Goal: Transaction & Acquisition: Download file/media

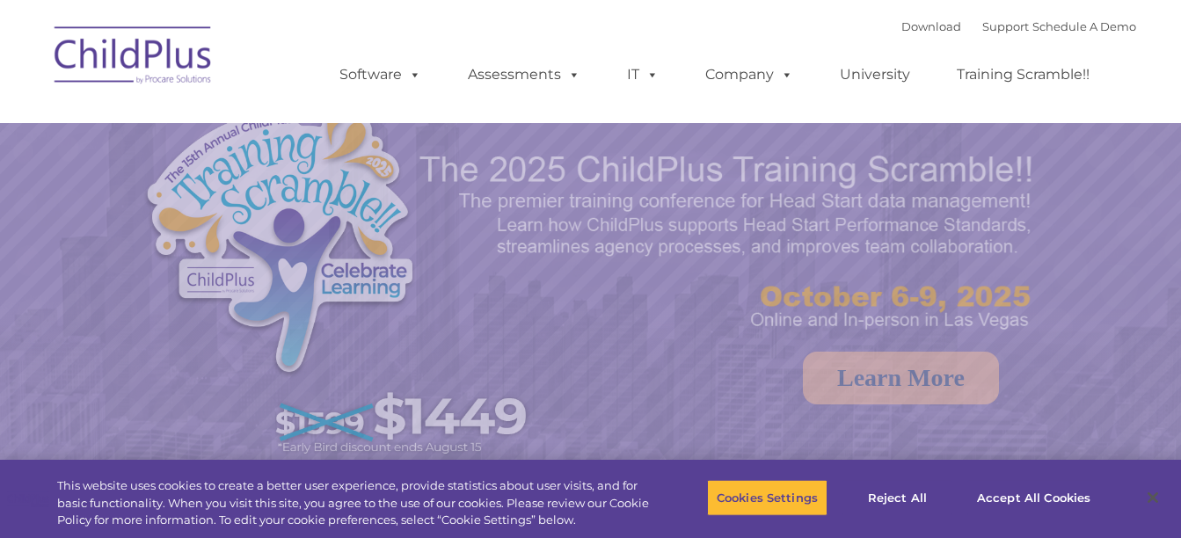
select select "MEDIUM"
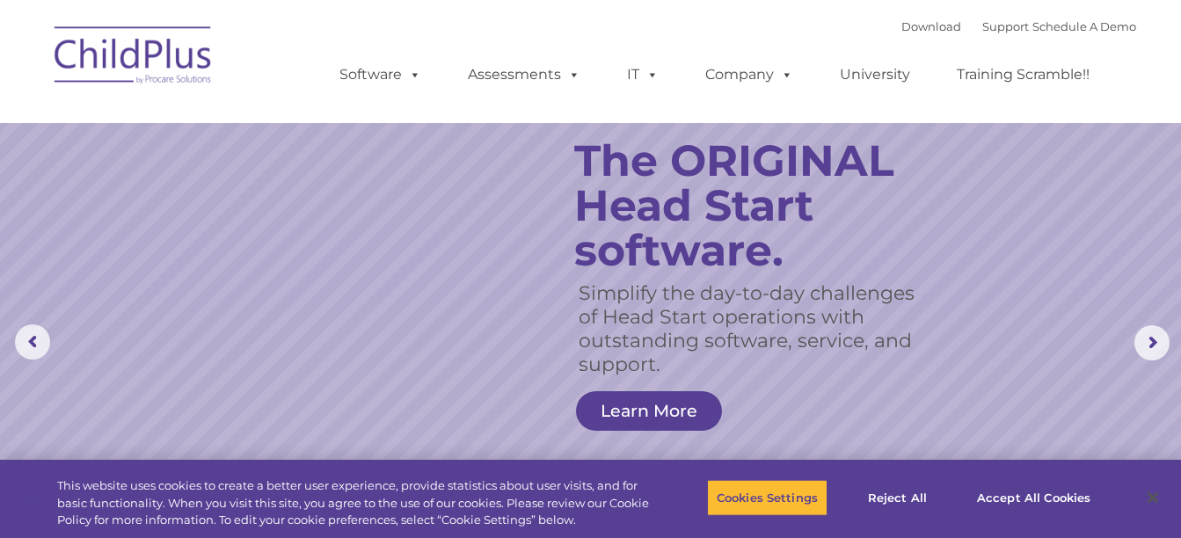
click at [188, 55] on img at bounding box center [134, 58] width 176 height 88
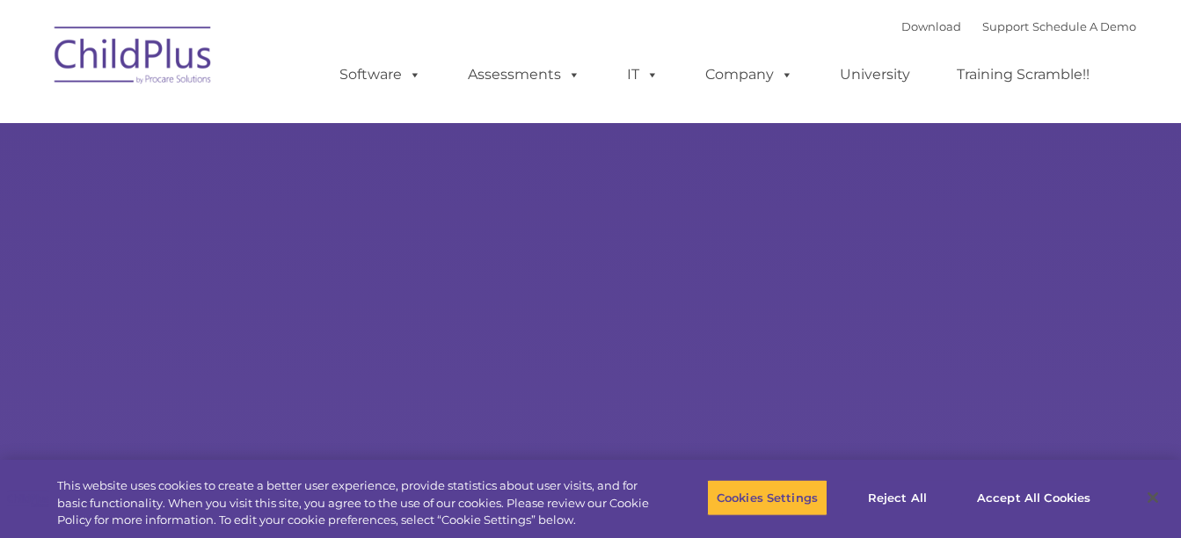
type input ""
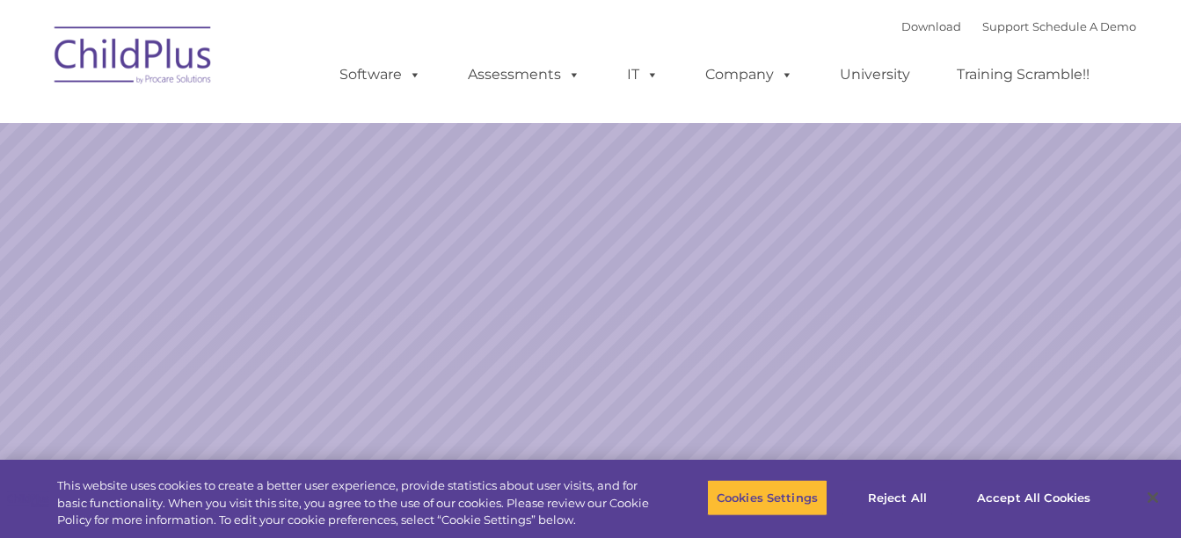
select select "MEDIUM"
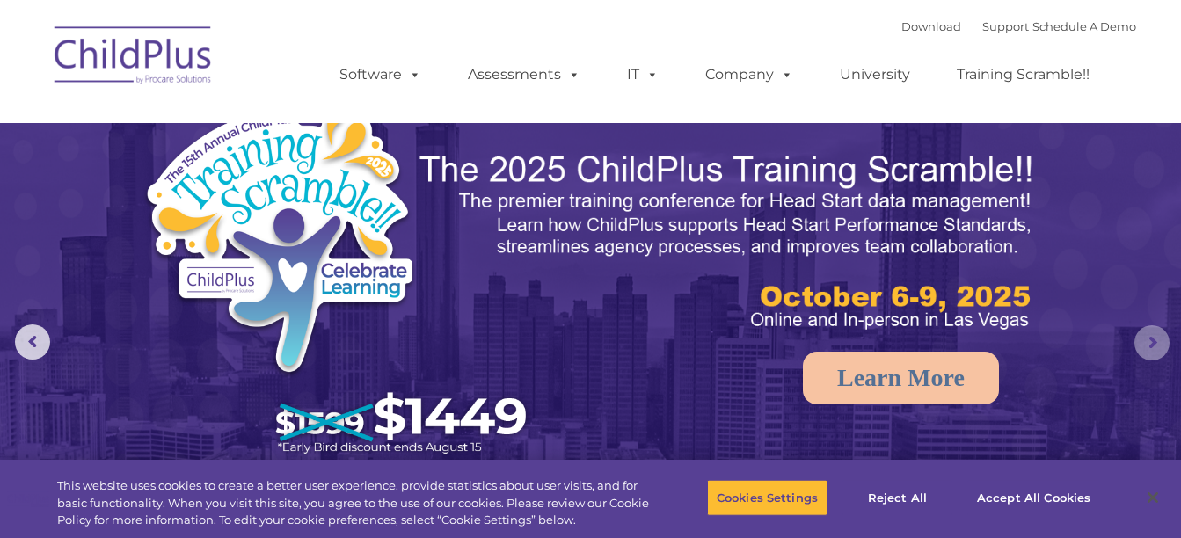
click at [1160, 342] on rs-arrow at bounding box center [1151, 342] width 35 height 35
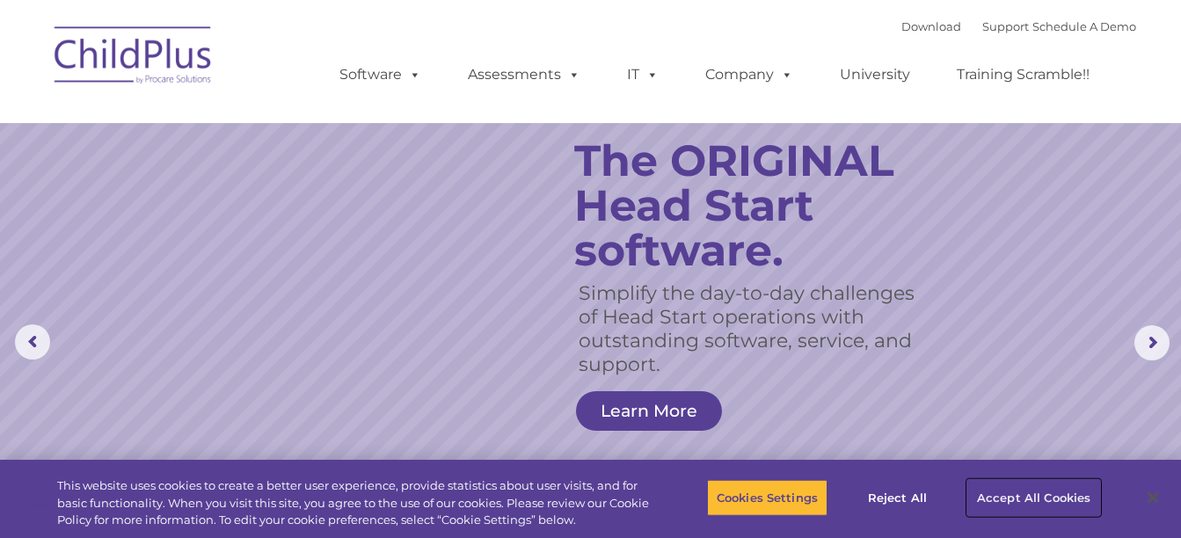
click at [1022, 501] on button "Accept All Cookies" at bounding box center [1033, 497] width 133 height 37
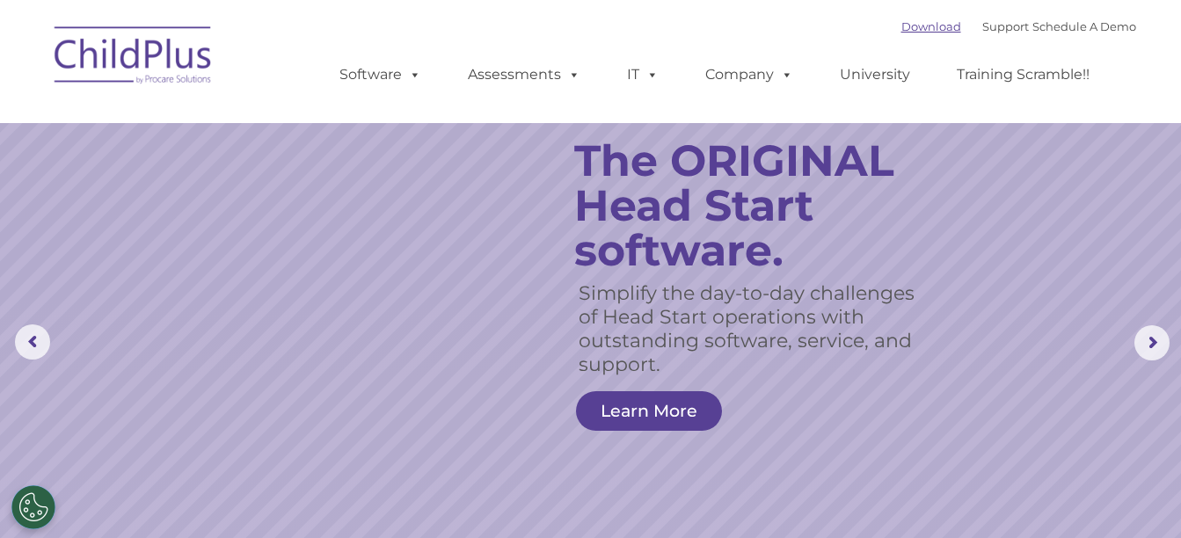
click at [906, 25] on link "Download" at bounding box center [931, 26] width 60 height 14
